Goal: Information Seeking & Learning: Find specific fact

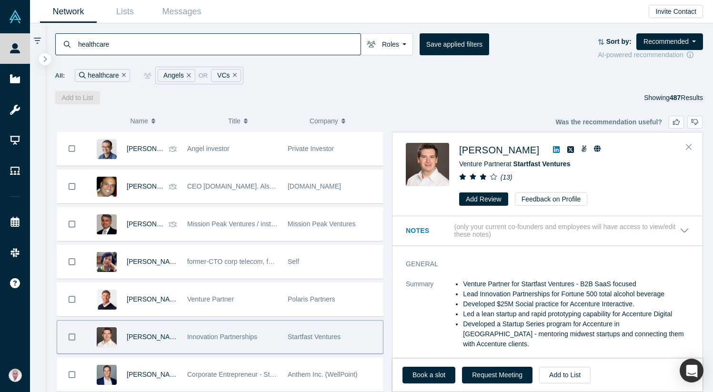
scroll to position [76, 0]
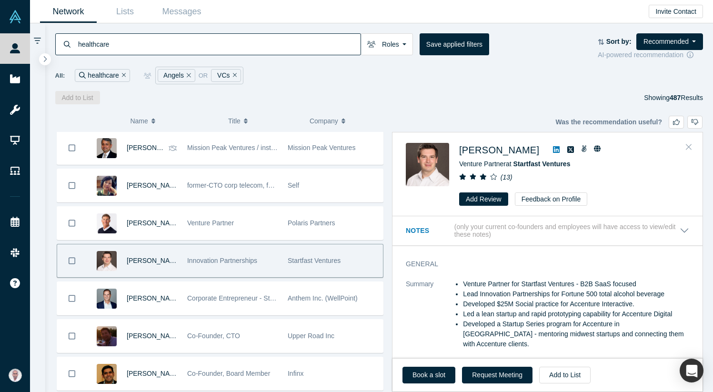
click at [690, 146] on icon "Close" at bounding box center [689, 146] width 6 height 9
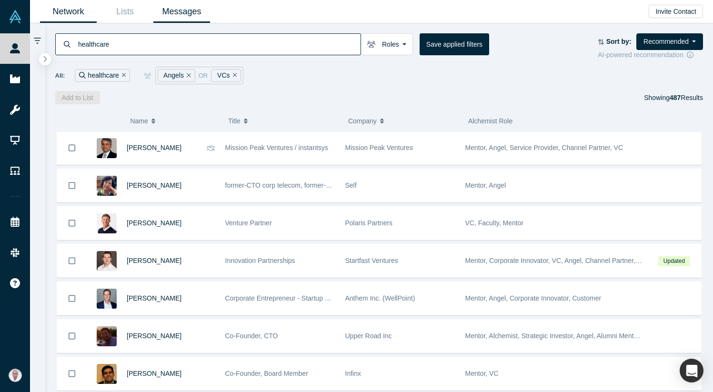
click at [187, 13] on link "Messages" at bounding box center [181, 11] width 57 height 22
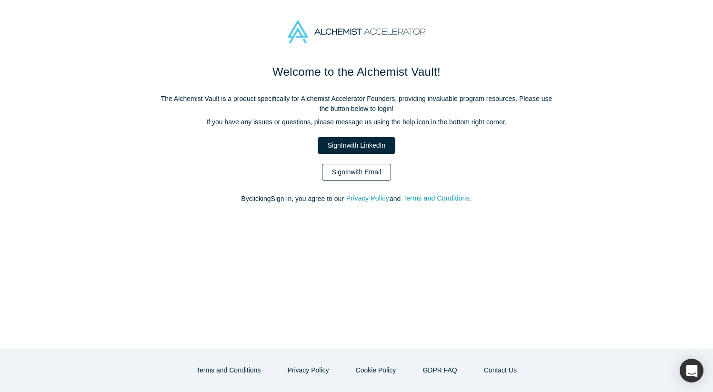
click at [353, 179] on link "Sign In with Email" at bounding box center [357, 172] width 70 height 17
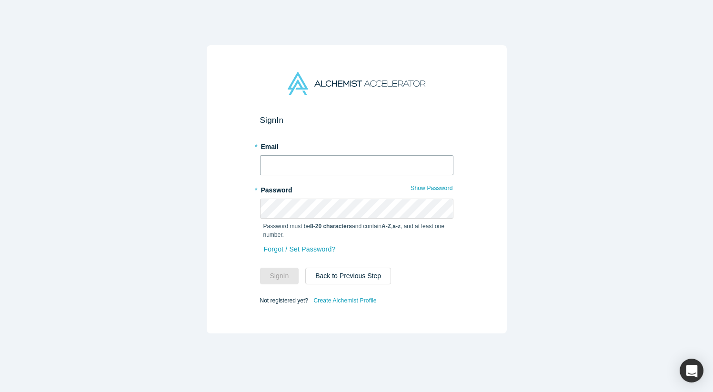
click at [353, 167] on input "text" at bounding box center [356, 165] width 193 height 20
type input "[EMAIL_ADDRESS][DOMAIN_NAME]"
click at [260, 268] on button "Sign In" at bounding box center [279, 276] width 39 height 17
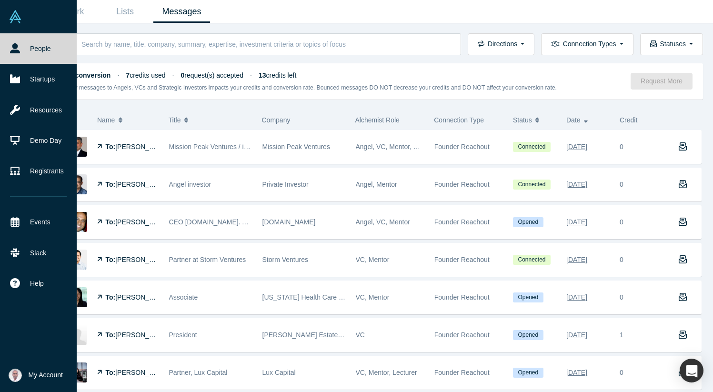
click at [46, 44] on link "People" at bounding box center [38, 48] width 77 height 30
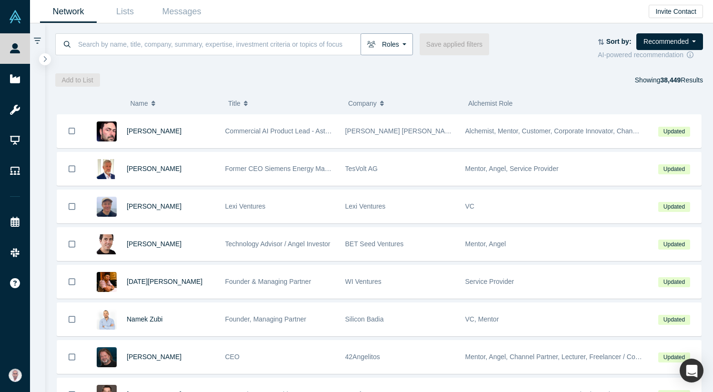
click at [404, 42] on button "Roles" at bounding box center [386, 44] width 52 height 22
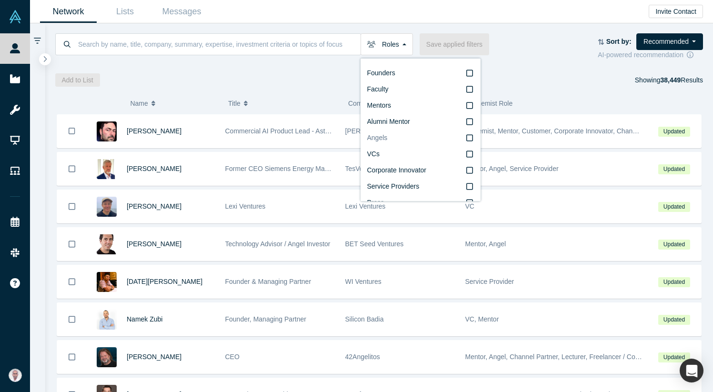
click at [466, 136] on icon at bounding box center [469, 138] width 7 height 8
click at [0, 0] on input "Angels" at bounding box center [0, 0] width 0 height 0
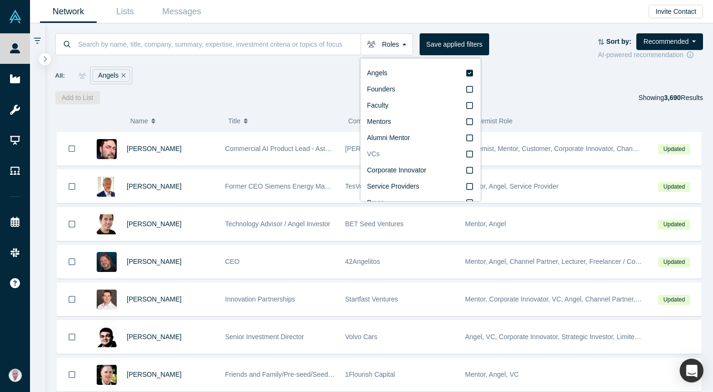
click at [470, 152] on icon at bounding box center [469, 154] width 7 height 8
click at [0, 0] on input "VCs" at bounding box center [0, 0] width 0 height 0
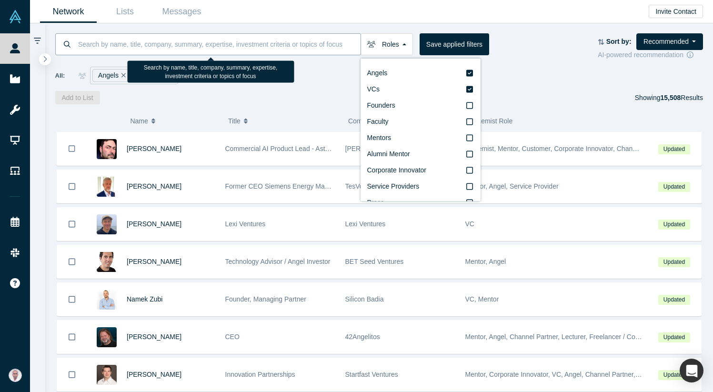
click at [198, 40] on input at bounding box center [218, 44] width 283 height 22
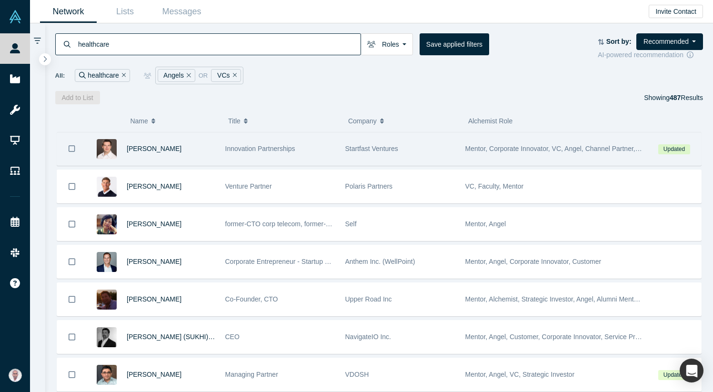
click at [238, 153] on div "Innovation Partnerships" at bounding box center [280, 148] width 110 height 33
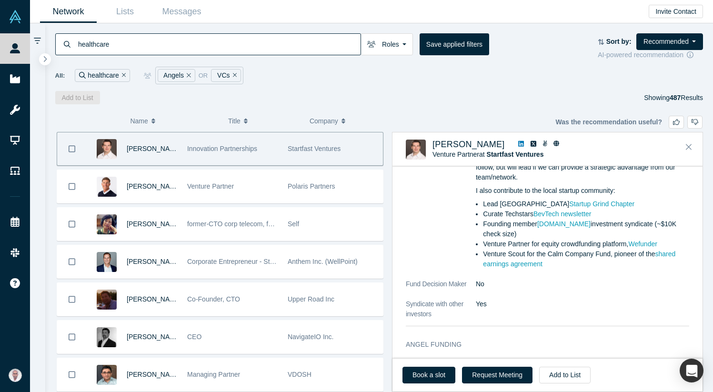
scroll to position [890, 0]
click at [220, 41] on input "healthcare" at bounding box center [218, 44] width 283 height 22
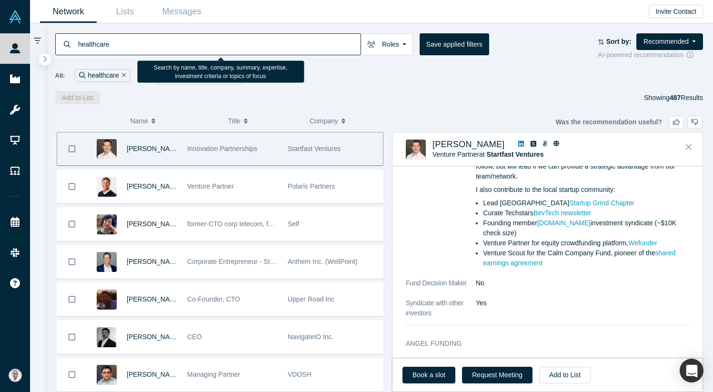
click at [220, 41] on input "healthcare" at bounding box center [218, 44] width 283 height 22
type input "1"
type input "f"
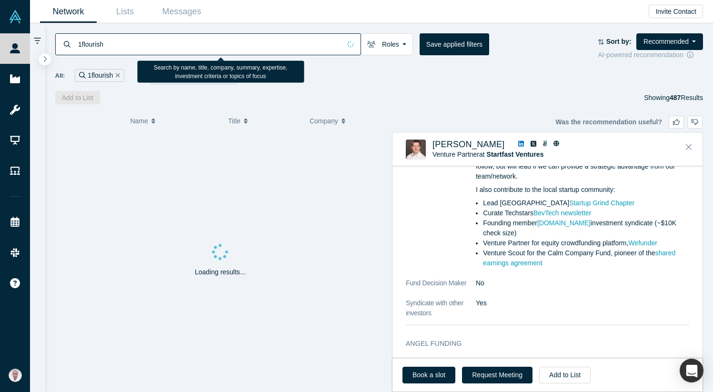
type input "1flourish"
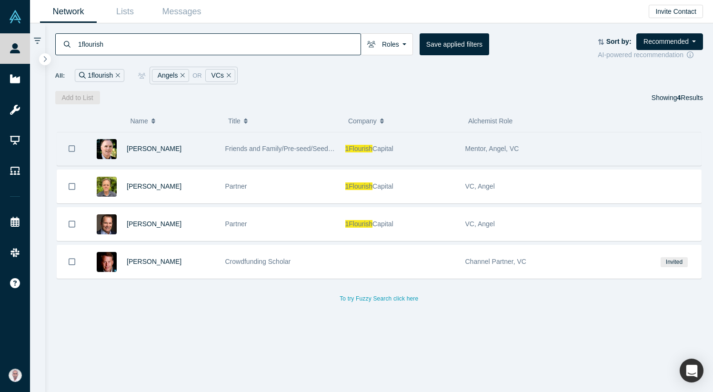
click at [213, 144] on div "[PERSON_NAME]" at bounding box center [171, 148] width 89 height 33
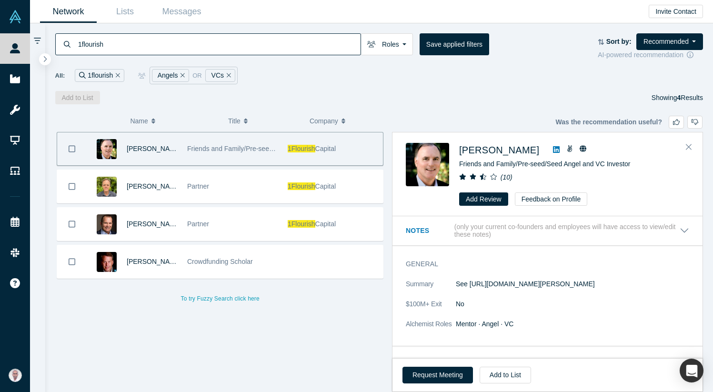
click at [213, 144] on div "Friends and Family/Pre-seed/Seed Angel and VC Investor" at bounding box center [232, 148] width 90 height 33
